Goal: Contribute content: Contribute content

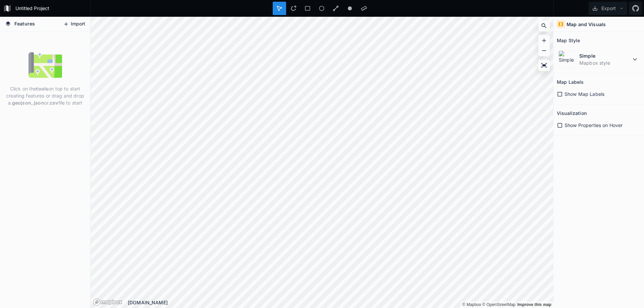
click at [76, 29] on button "Import" at bounding box center [74, 24] width 29 height 11
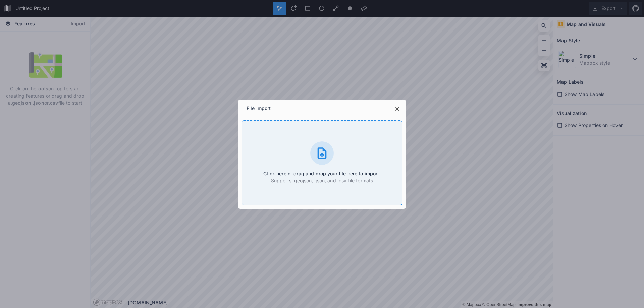
click at [336, 171] on h4 "Click here or drag and drop your file here to import." at bounding box center [321, 173] width 117 height 7
click at [408, 106] on div "File Import Click here or drag and drop your file here to import. Supports .geo…" at bounding box center [322, 154] width 644 height 308
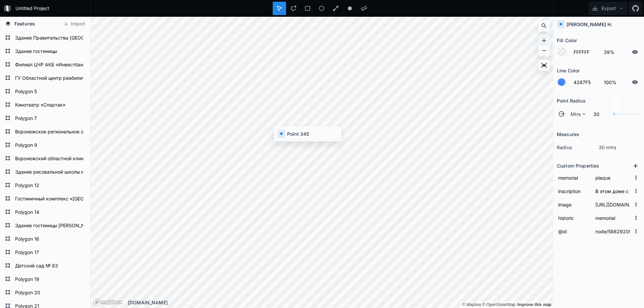
type input "node/3678531678"
type input "В этом доме в [DATE]-[DATE] гг. жил Герой Советского Союза командир миномётного…"
type input "node/3939494644"
type input "main"
type input "4287F5"
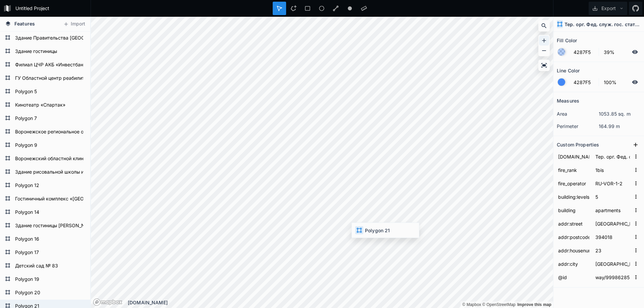
type input "way/41598645"
type input "4"
type input "yes"
type input "14"
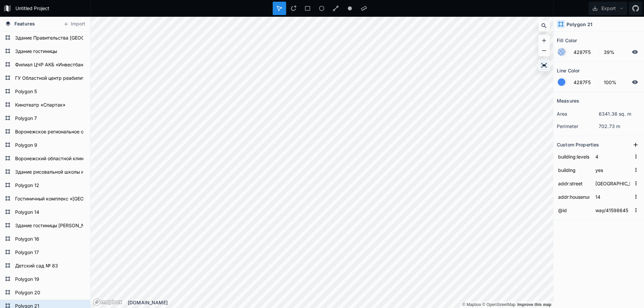
click at [545, 63] on icon at bounding box center [544, 65] width 7 height 7
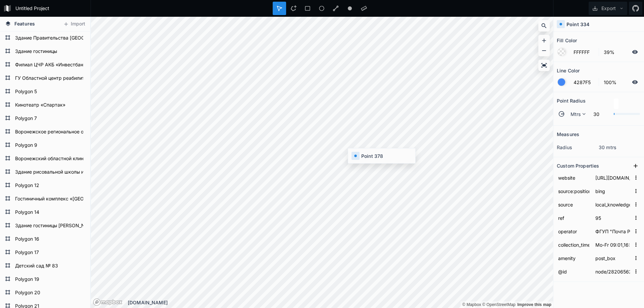
type input "node/6735411784"
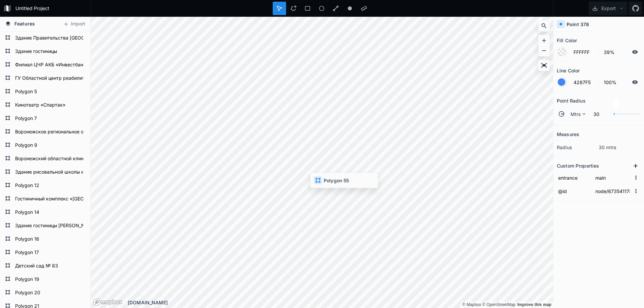
type input "4287F5"
type input "way/42858204"
type input "4287F5"
type input "way/129654649"
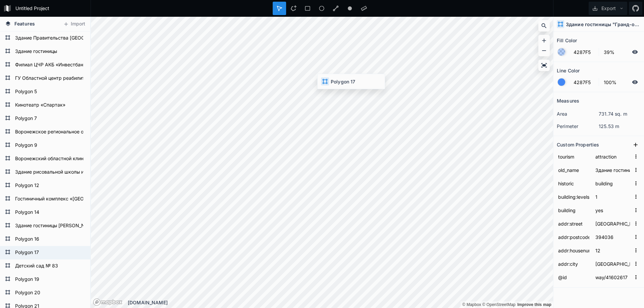
type input "5"
type input "apartments"
type input "улица [PERSON_NAME]"
type input "50"
type input "way/41598638"
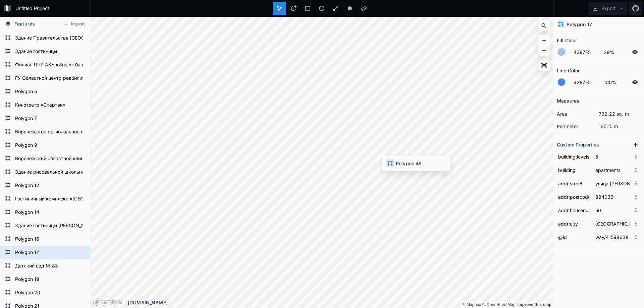
type input "2"
type input "yes"
type input "52"
type input "way/41671422"
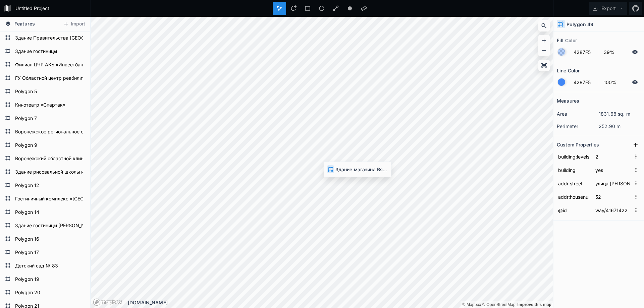
type input "[GEOGRAPHIC_DATA]"
type input "16"
type input "way/41671434"
click at [301, 3] on div at bounding box center [307, 8] width 13 height 13
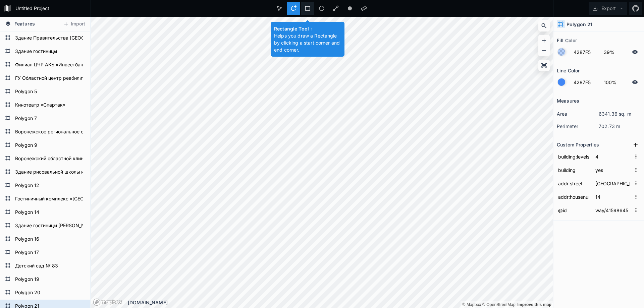
click at [309, 7] on icon at bounding box center [308, 8] width 6 height 6
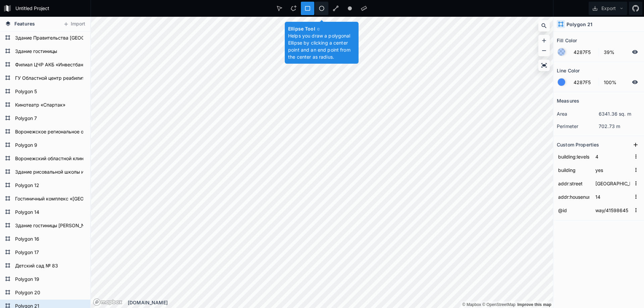
click at [329, 7] on div at bounding box center [335, 8] width 13 height 13
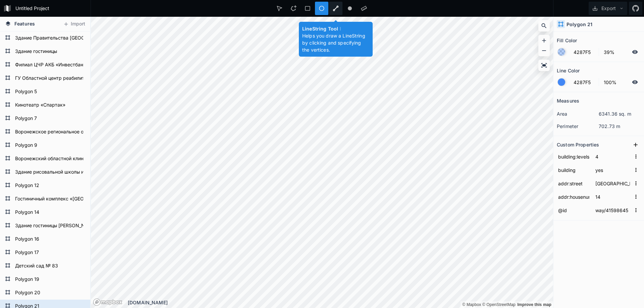
click at [337, 7] on icon at bounding box center [336, 9] width 6 height 6
click at [357, 6] on div at bounding box center [363, 8] width 13 height 13
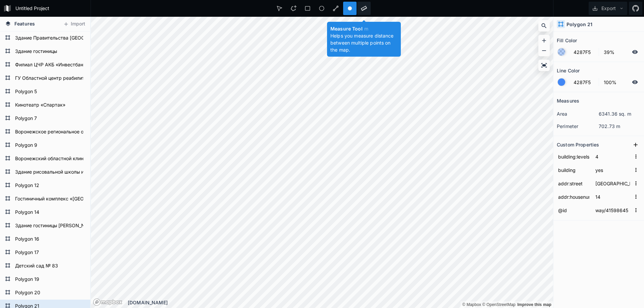
click at [360, 6] on div at bounding box center [363, 8] width 13 height 13
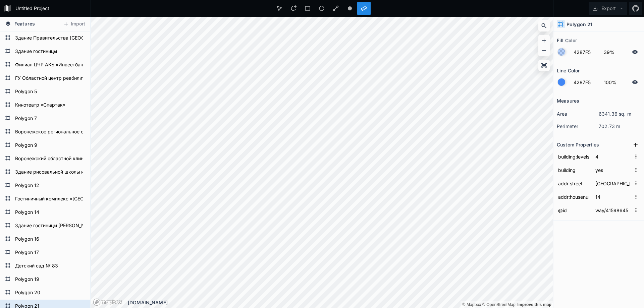
scroll to position [235, 0]
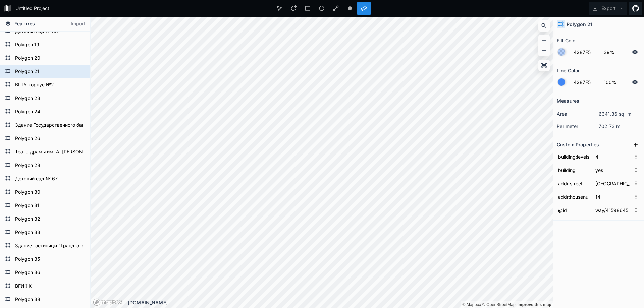
click at [640, 11] on link at bounding box center [635, 8] width 13 height 13
